Goal: Task Accomplishment & Management: Manage account settings

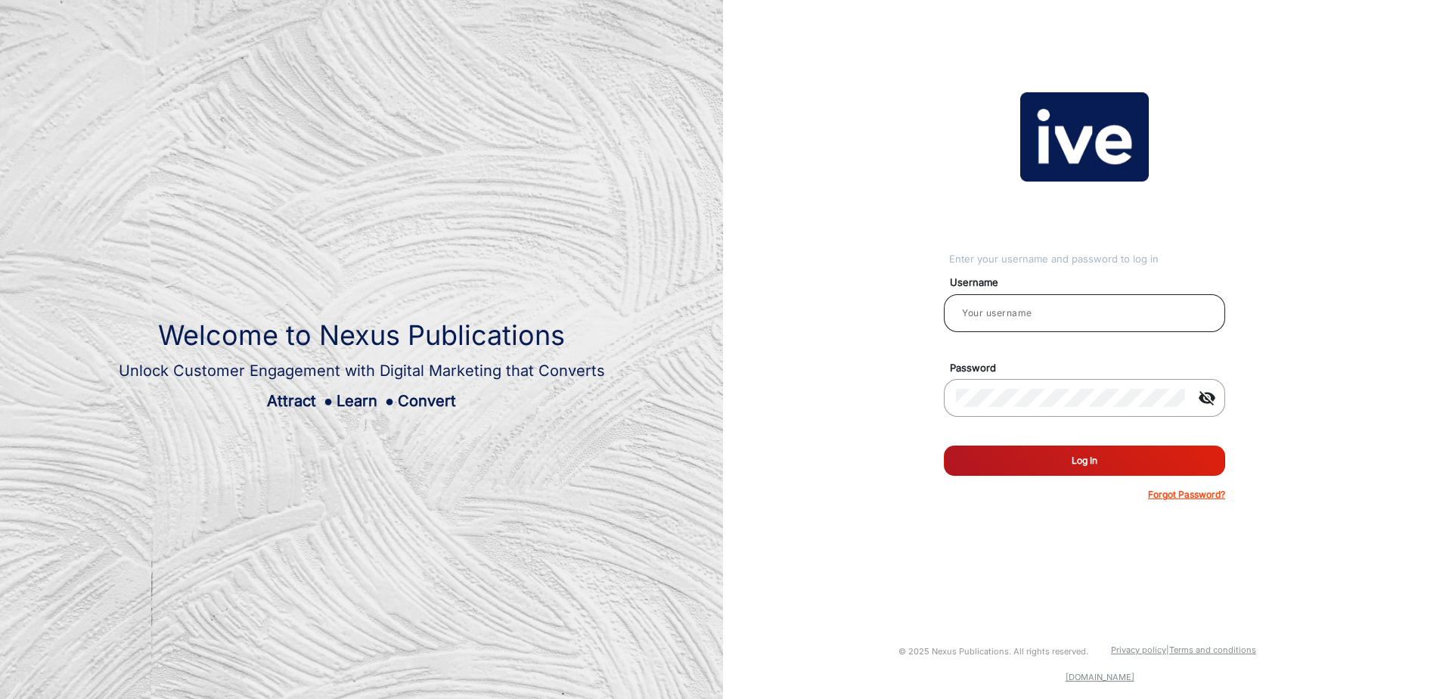
click at [1032, 311] on input "email" at bounding box center [1084, 313] width 257 height 18
type input "[PERSON_NAME][EMAIL_ADDRESS][PERSON_NAME][DOMAIN_NAME]"
click at [1168, 497] on p "Forgot Password?" at bounding box center [1186, 495] width 77 height 14
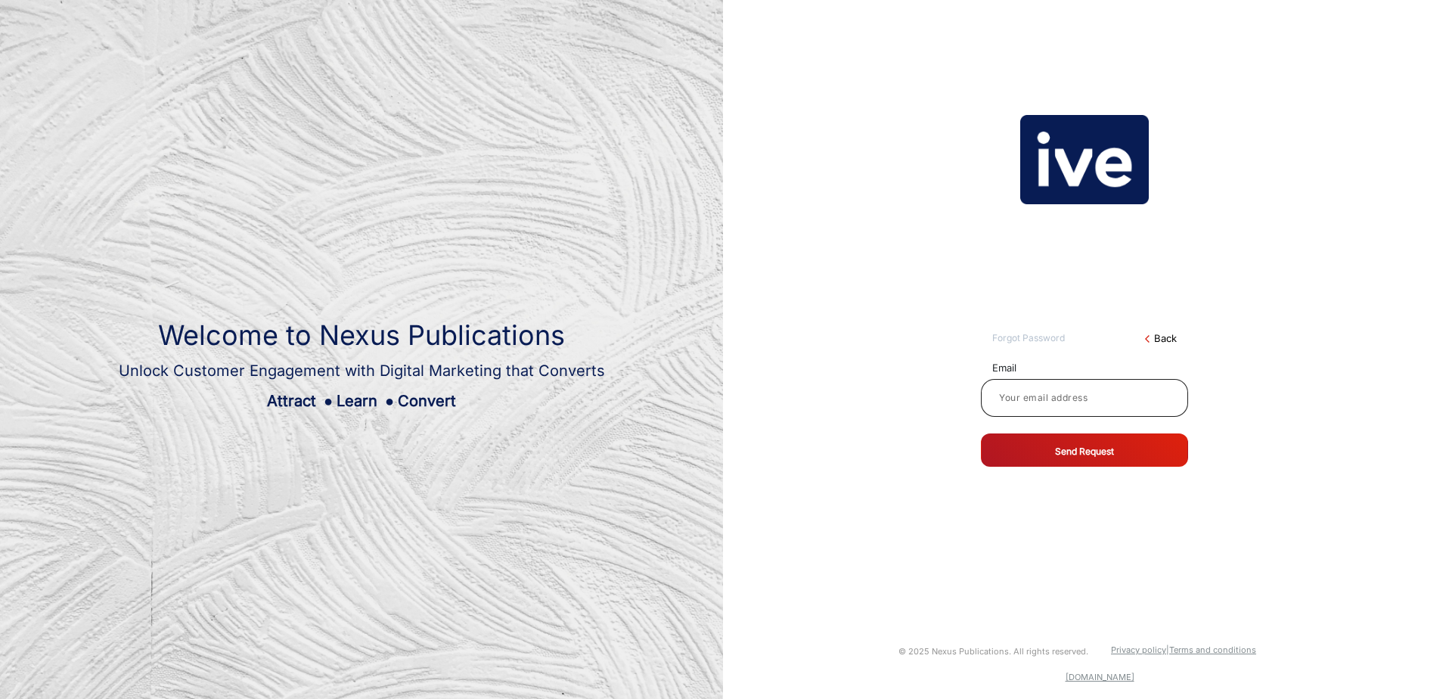
click at [1075, 398] on input at bounding box center [1084, 398] width 183 height 18
click at [1003, 398] on input "[PERSON_NAME][EMAIL_ADDRESS][PERSON_NAME][DOMAIN_NAME]" at bounding box center [1084, 398] width 183 height 18
click at [1057, 399] on input "[PERSON_NAME][EMAIL_ADDRESS][PERSON_NAME][DOMAIN_NAME]" at bounding box center [1084, 398] width 183 height 18
type input "[PERSON_NAME][EMAIL_ADDRESS][PERSON_NAME][DOMAIN_NAME]"
click at [1091, 448] on button "Send Request" at bounding box center [1084, 449] width 207 height 33
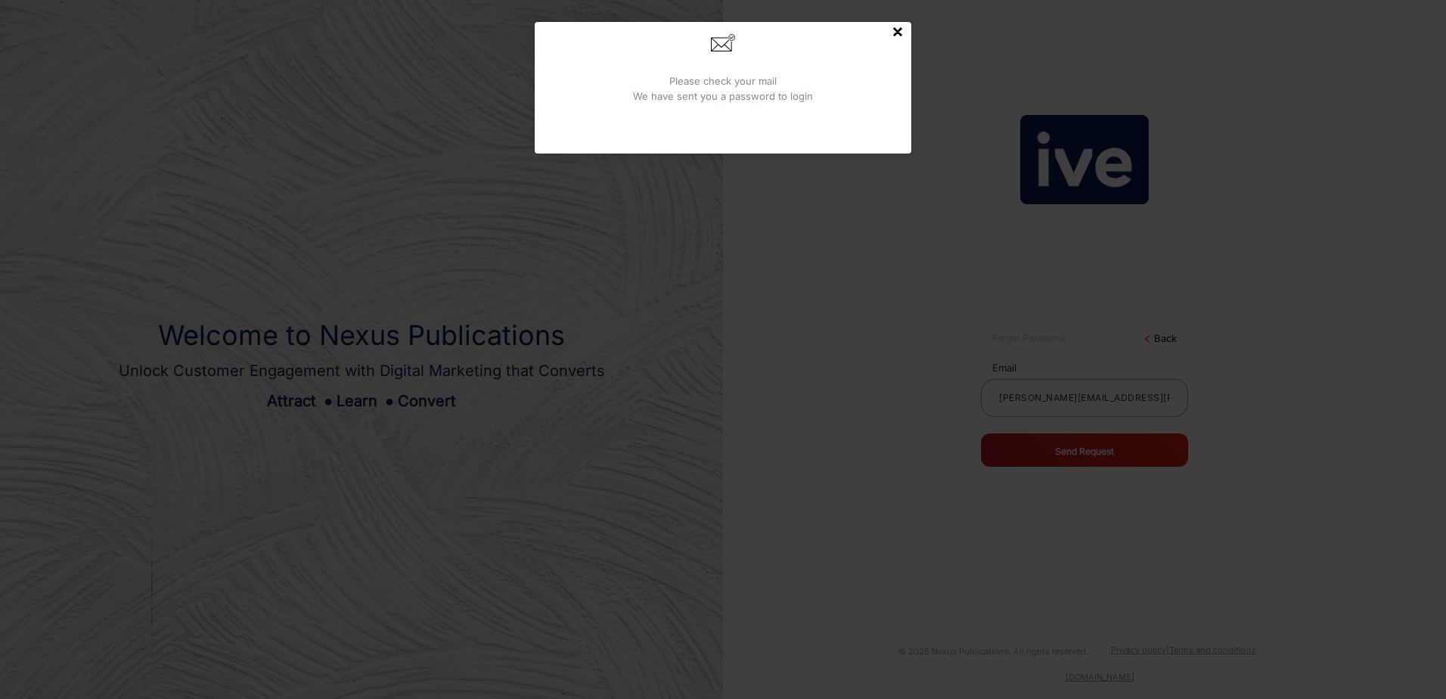
click at [895, 206] on div "× Please check your mail We have sent you a password to login" at bounding box center [723, 349] width 1446 height 699
